Goal: Task Accomplishment & Management: Manage account settings

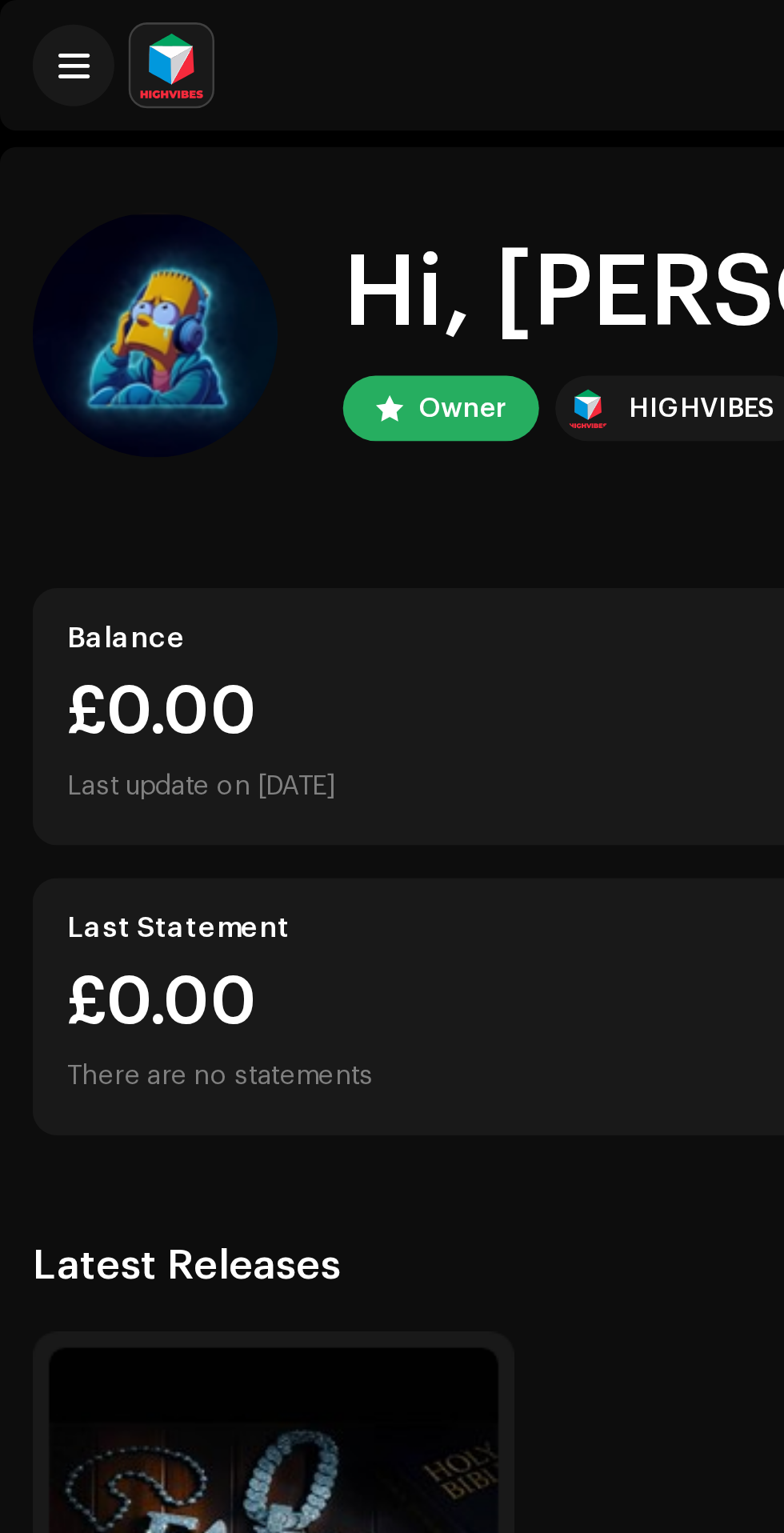
click at [263, 156] on div "HIGHVIBES" at bounding box center [275, 160] width 58 height 19
click at [167, 159] on div "Owner" at bounding box center [182, 160] width 35 height 19
click at [30, 19] on span at bounding box center [29, 25] width 12 height 13
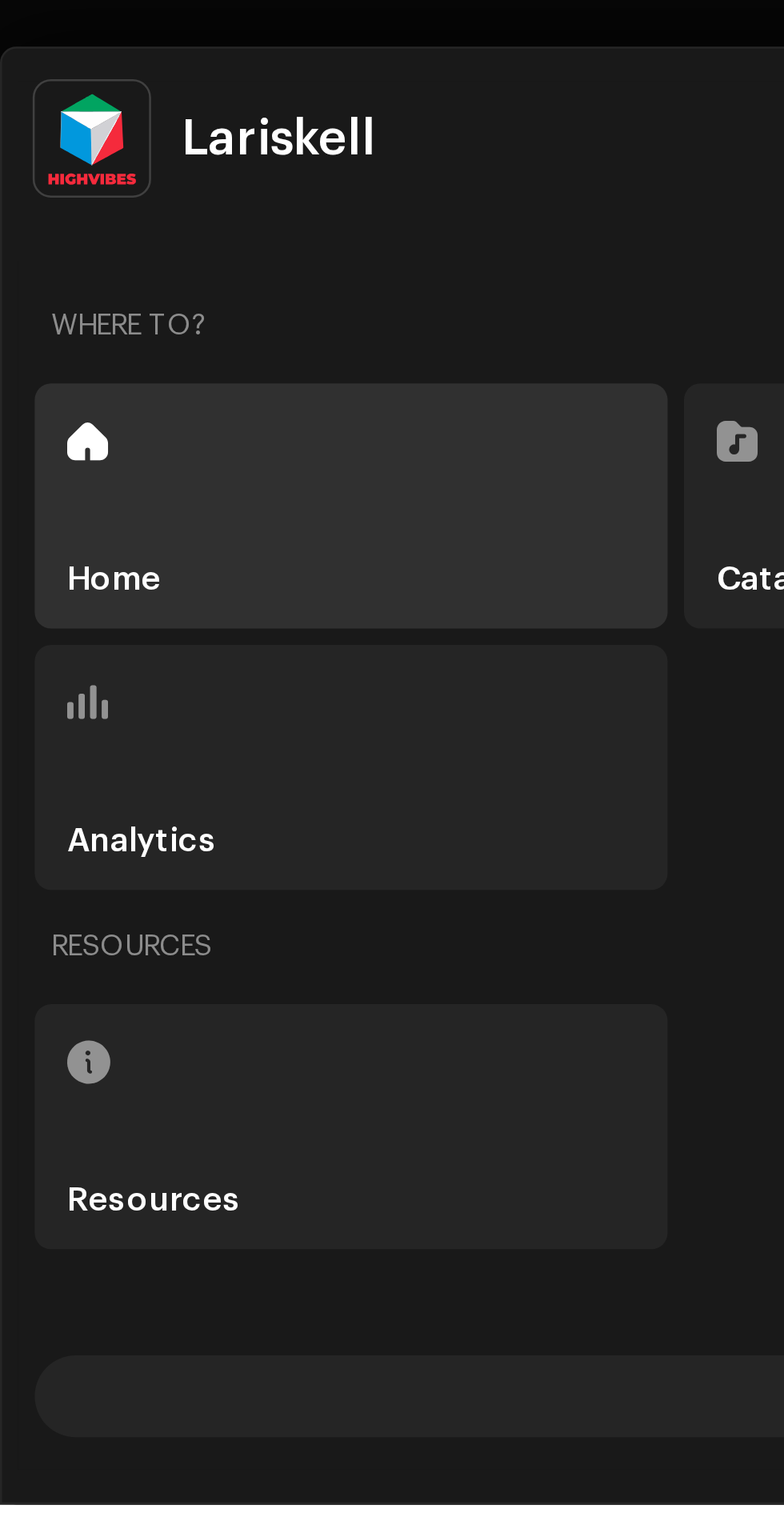
scroll to position [69, 0]
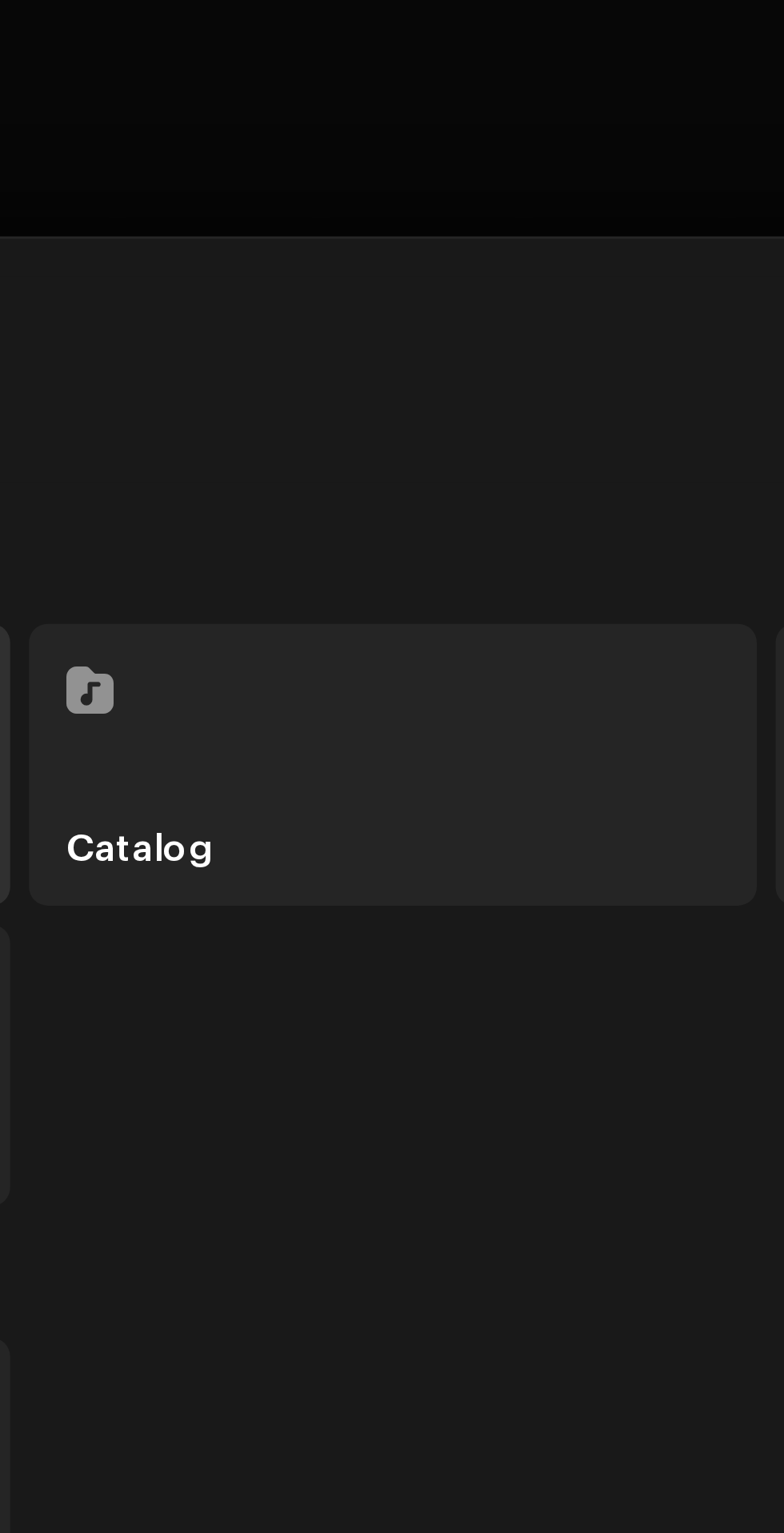
click at [378, 1068] on div "Where to?" at bounding box center [392, 1071] width 757 height 38
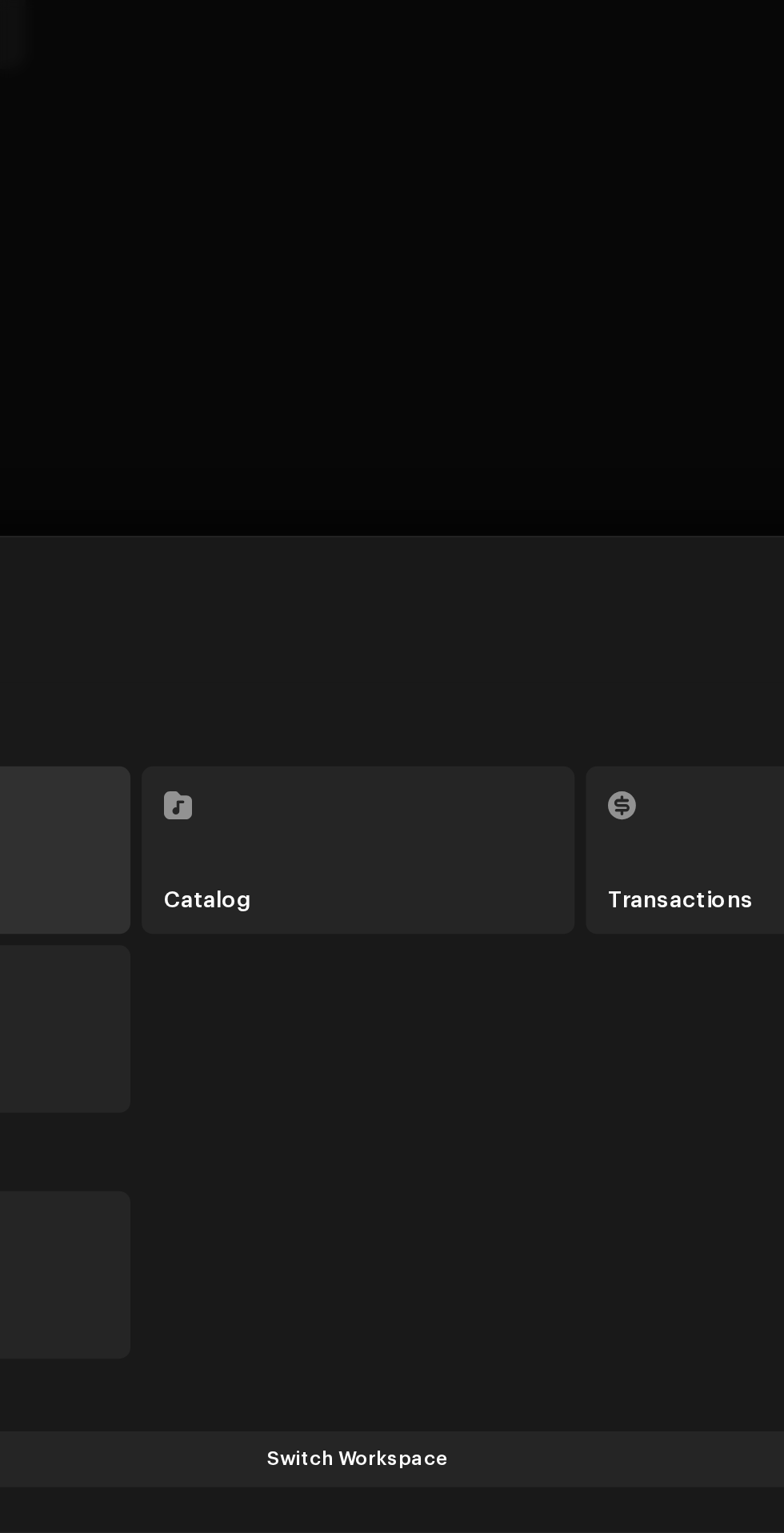
click at [300, 1169] on h5 "Catalog" at bounding box center [305, 1171] width 49 height 13
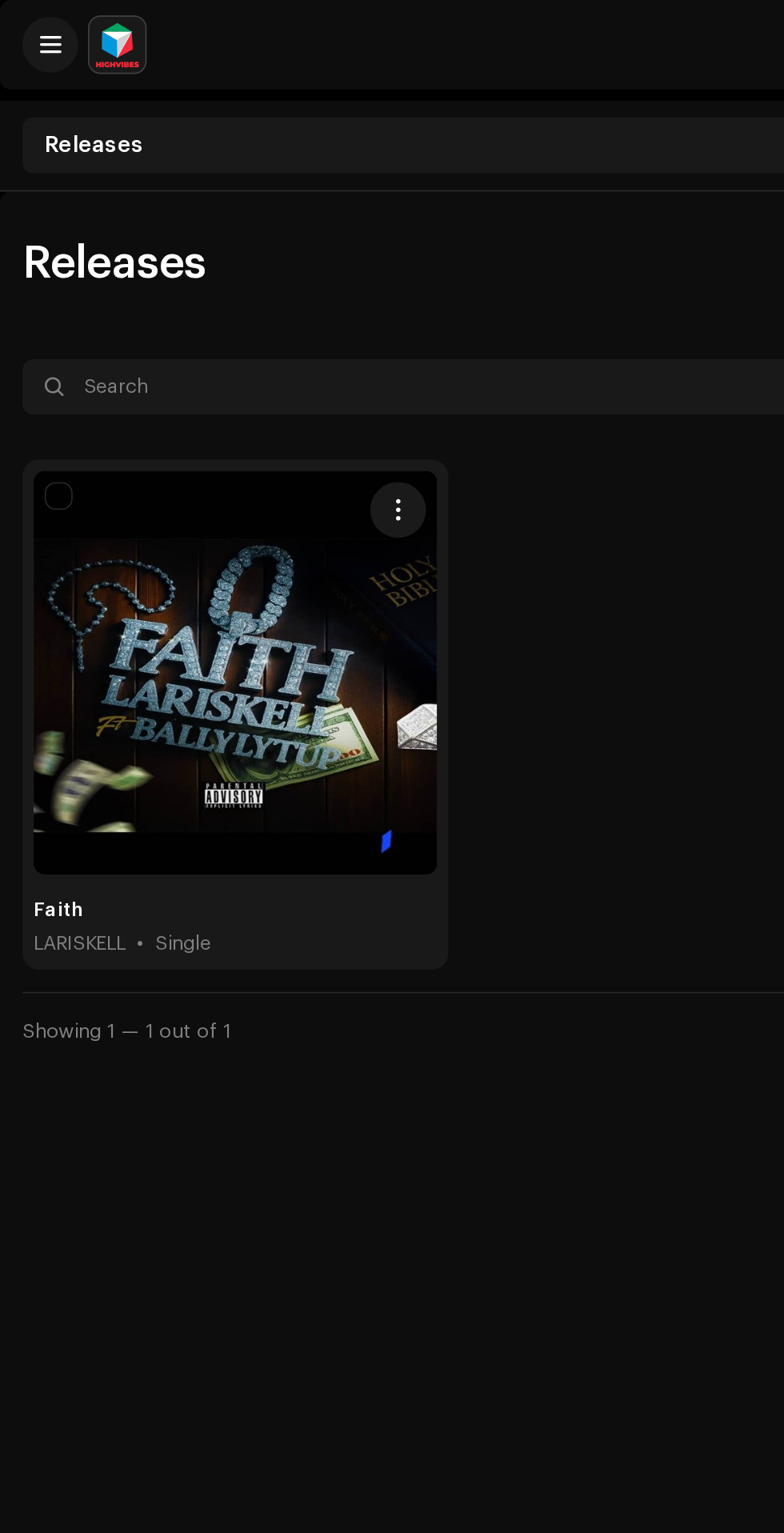
click at [240, 277] on re-m-actions-button at bounding box center [227, 291] width 32 height 32
click at [231, 281] on button "button" at bounding box center [227, 291] width 32 height 32
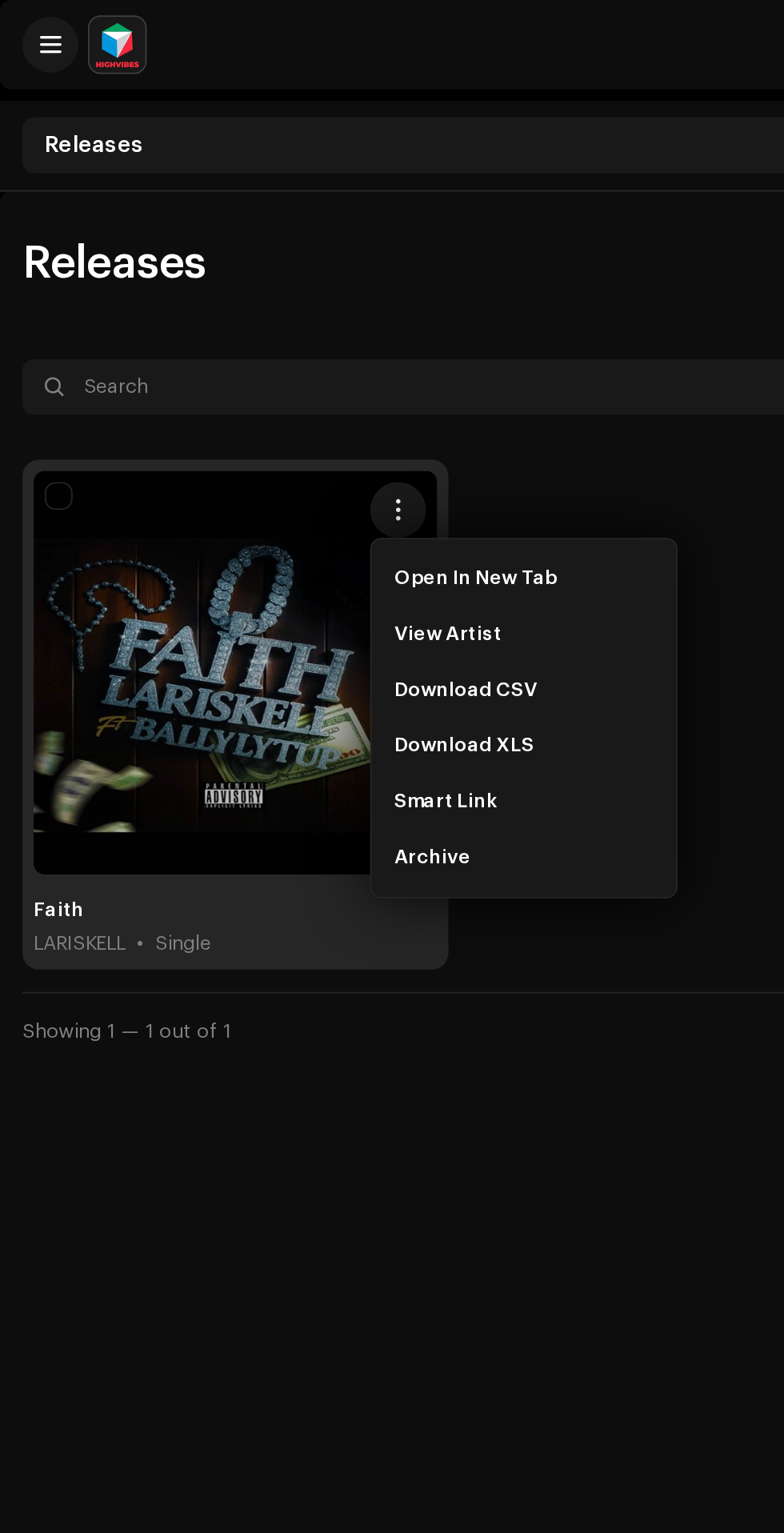
click at [282, 362] on span "View Artist" at bounding box center [256, 363] width 61 height 13
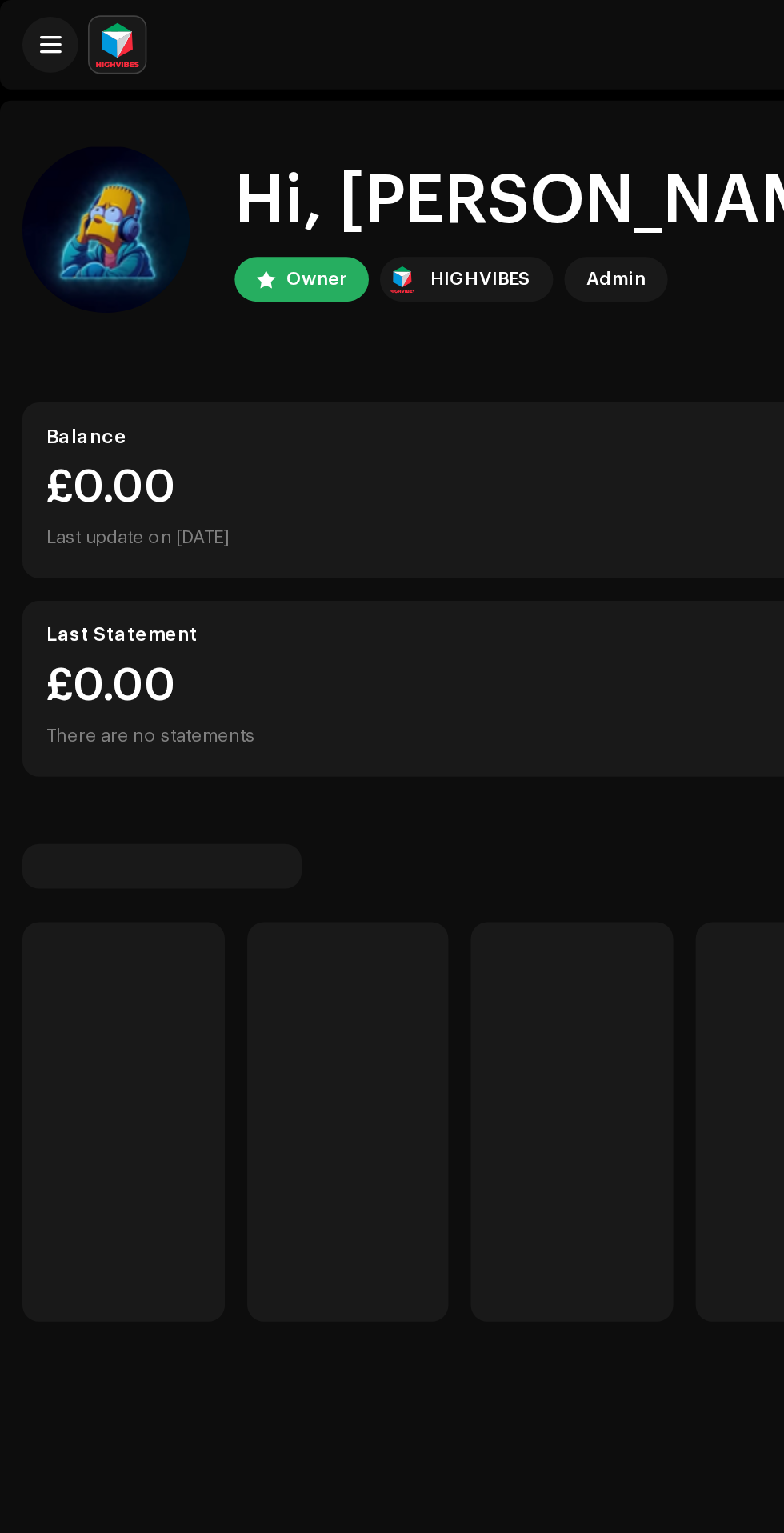
scroll to position [68, 0]
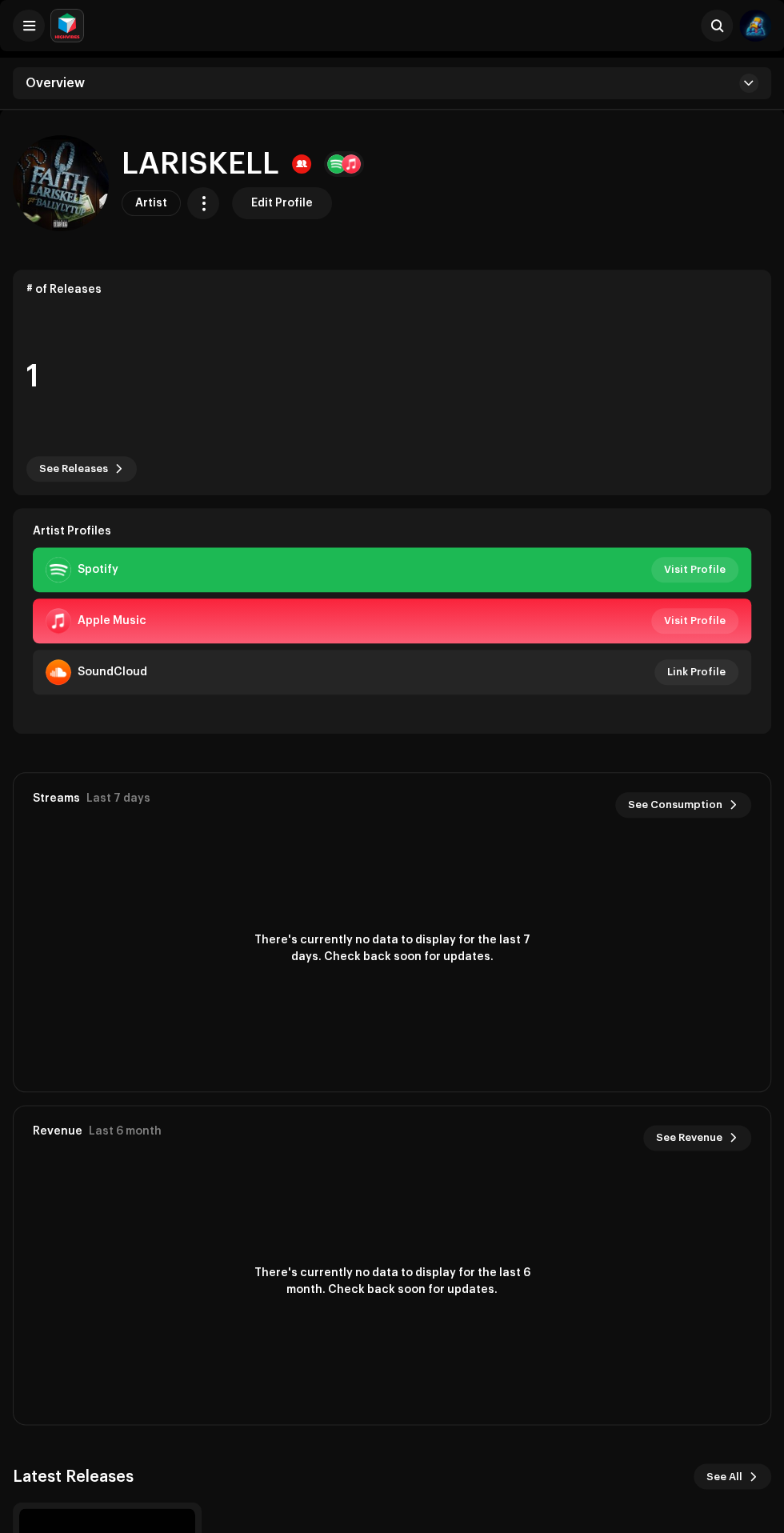
click at [666, 799] on span "See Consumption" at bounding box center [675, 805] width 94 height 32
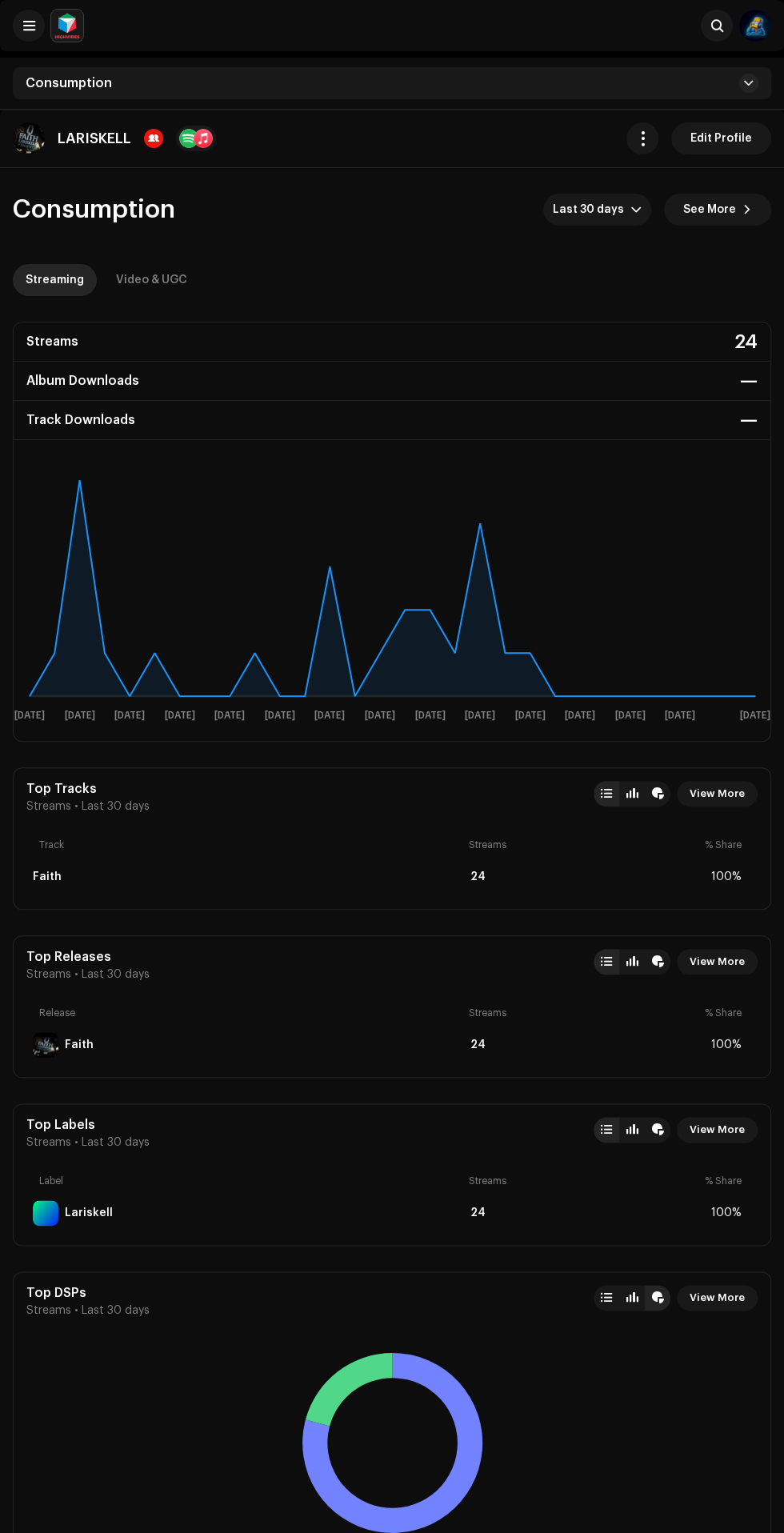
click at [188, 141] on div at bounding box center [188, 138] width 19 height 19
click at [682, 137] on button "Edit Profile" at bounding box center [722, 138] width 100 height 32
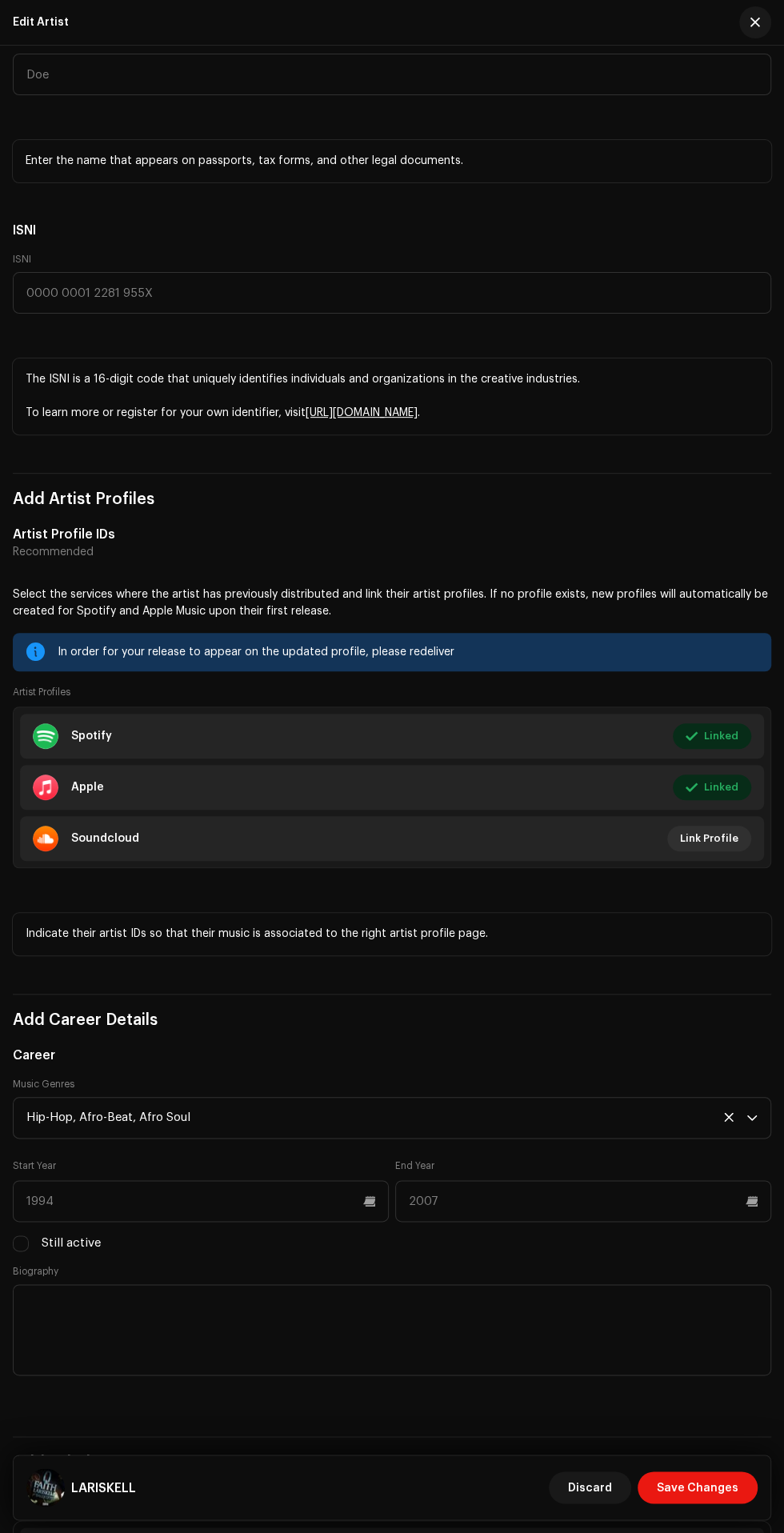
scroll to position [873, 0]
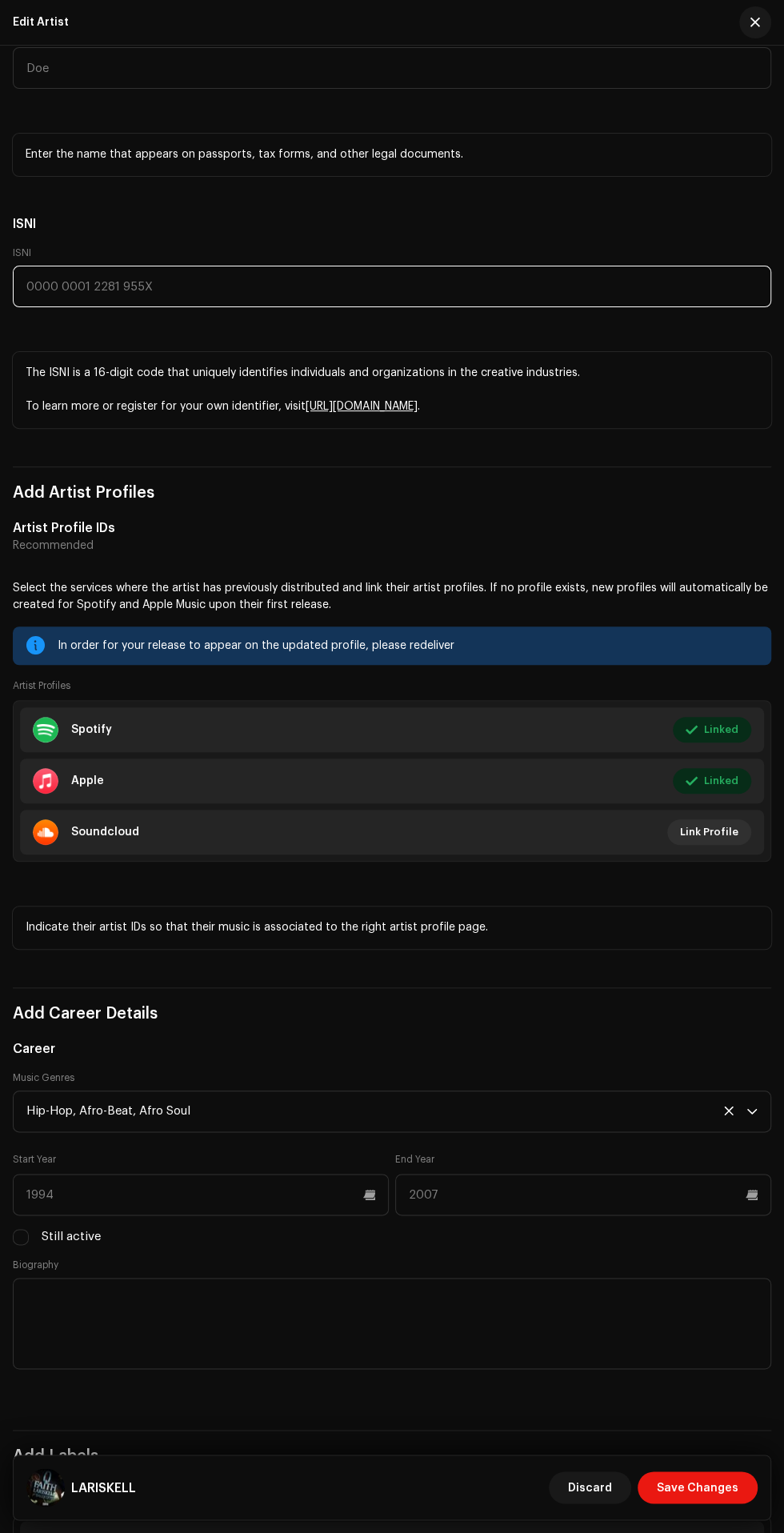
click at [577, 307] on input "text" at bounding box center [392, 286] width 758 height 42
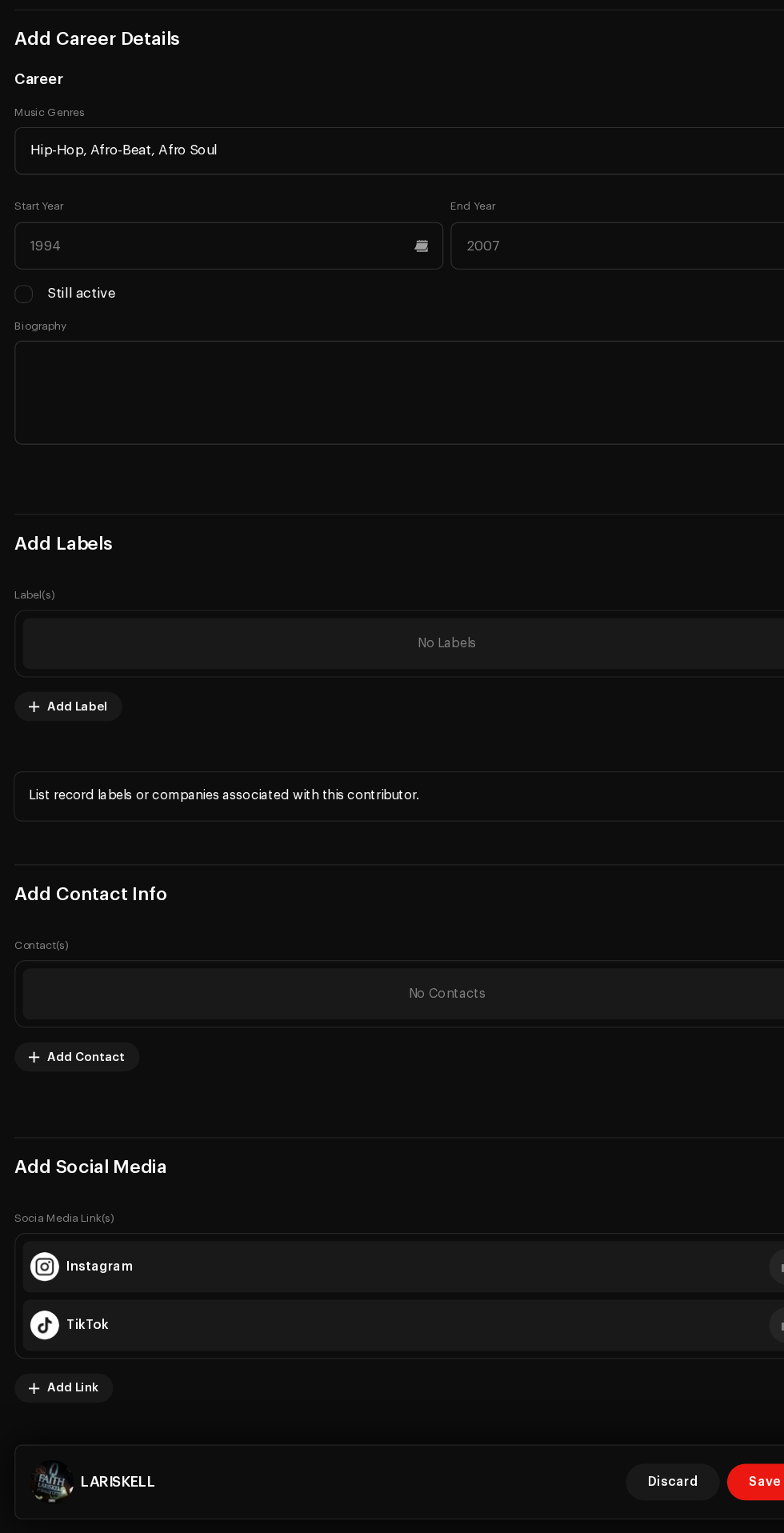
scroll to position [2696, 0]
